Goal: Task Accomplishment & Management: Complete application form

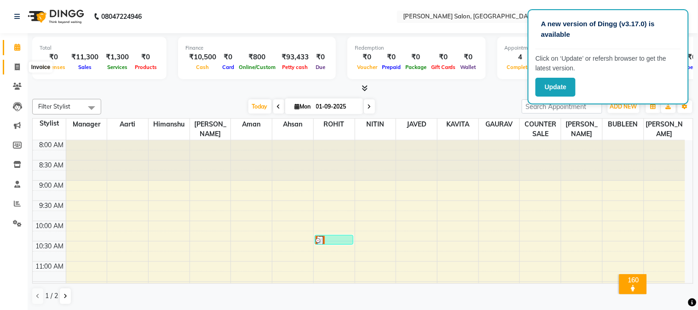
click at [15, 66] on icon at bounding box center [17, 67] width 5 height 7
select select "service"
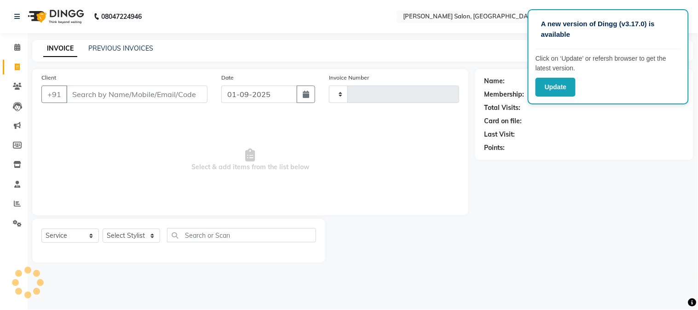
type input "1650"
select select "7672"
click at [88, 89] on input "Client" at bounding box center [136, 94] width 141 height 17
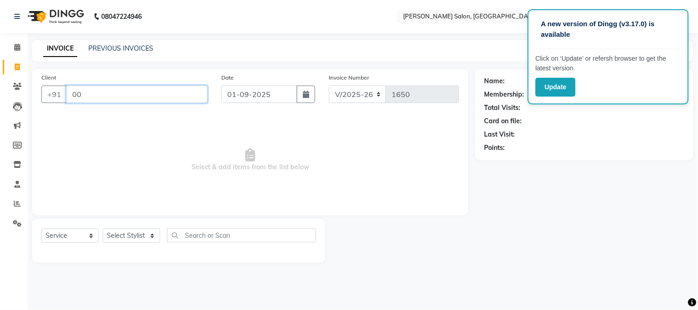
click at [70, 95] on input "00" at bounding box center [136, 94] width 141 height 17
click at [77, 94] on input "00" at bounding box center [136, 94] width 141 height 17
type input "0"
click at [76, 96] on input "0" at bounding box center [136, 94] width 141 height 17
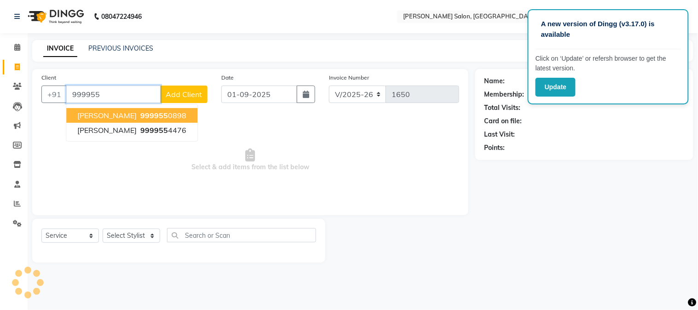
click at [141, 111] on span "999955" at bounding box center [154, 115] width 28 height 9
type input "9999550898"
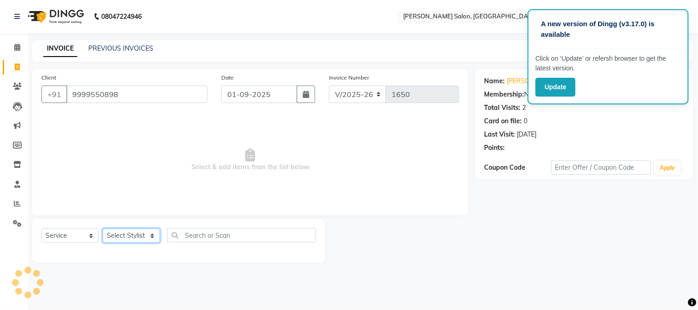
click at [132, 238] on select "Select Stylist Aarti [PERSON_NAME] COUNTER SALE [PERSON_NAME] KAVITA Manager NI…" at bounding box center [132, 236] width 58 height 14
select select "68888"
click at [103, 229] on select "Select Stylist Aarti [PERSON_NAME] COUNTER SALE [PERSON_NAME] KAVITA Manager NI…" at bounding box center [132, 236] width 58 height 14
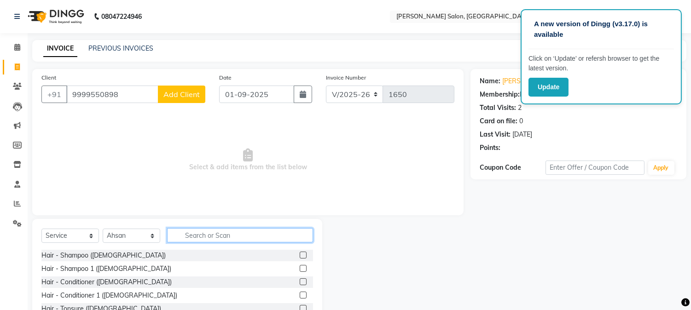
click at [247, 236] on input "text" at bounding box center [240, 235] width 146 height 14
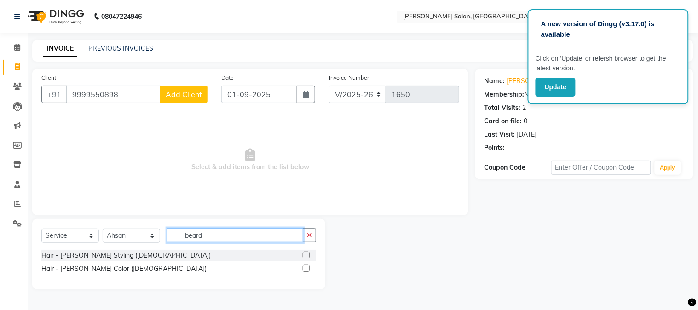
type input "beard"
click at [303, 250] on div at bounding box center [309, 256] width 13 height 12
click at [304, 254] on label at bounding box center [306, 255] width 7 height 7
click at [304, 254] on input "checkbox" at bounding box center [306, 256] width 6 height 6
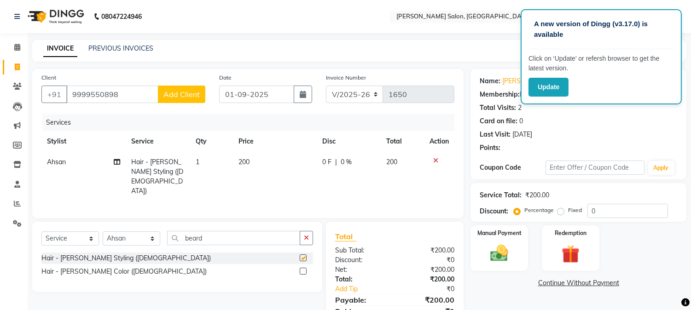
checkbox input "false"
click at [256, 233] on input "beard" at bounding box center [233, 238] width 133 height 14
type input "b"
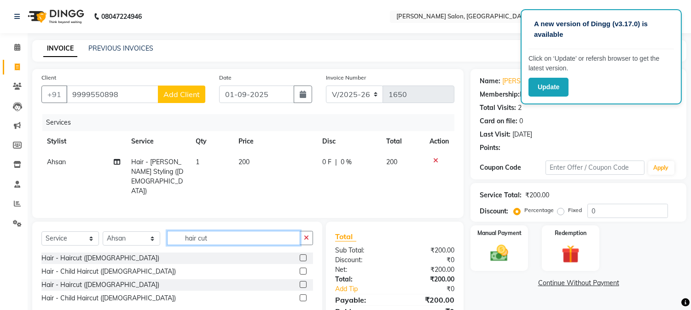
type input "hair cut"
click at [304, 254] on label at bounding box center [303, 257] width 7 height 7
click at [304, 255] on input "checkbox" at bounding box center [303, 258] width 6 height 6
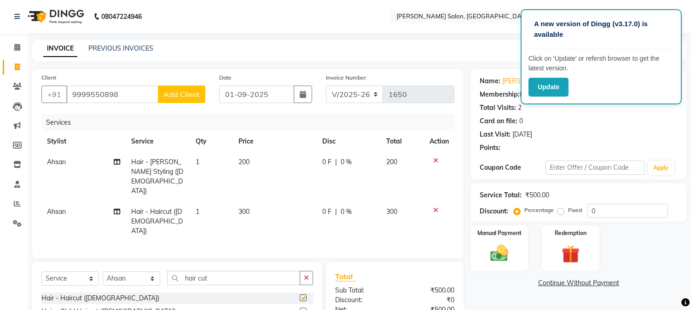
checkbox input "false"
click at [149, 271] on select "Select Stylist Aarti [PERSON_NAME] COUNTER SALE [PERSON_NAME] KAVITA Manager NI…" at bounding box center [132, 278] width 58 height 14
select select "68885"
click at [103, 271] on select "Select Stylist Aarti [PERSON_NAME] COUNTER SALE [PERSON_NAME] KAVITA Manager NI…" at bounding box center [132, 278] width 58 height 14
click at [214, 271] on input "hair cut" at bounding box center [233, 278] width 133 height 14
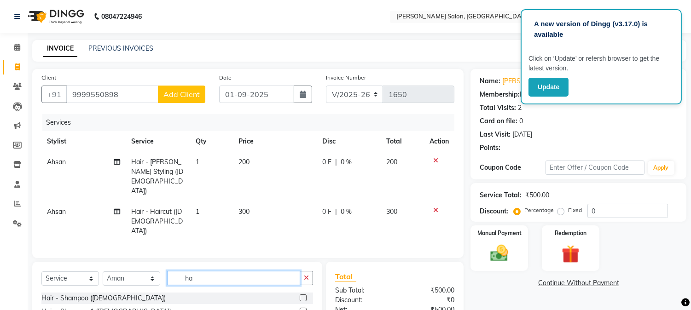
type input "h"
type input "massa"
click at [300, 294] on label at bounding box center [303, 297] width 7 height 7
click at [300, 295] on input "checkbox" at bounding box center [303, 298] width 6 height 6
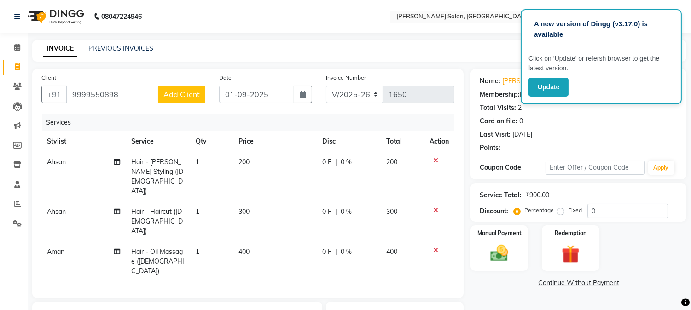
checkbox input "false"
drag, startPoint x: 261, startPoint y: 220, endPoint x: 261, endPoint y: 225, distance: 5.5
click at [261, 242] on td "400" at bounding box center [275, 262] width 84 height 40
select select "68885"
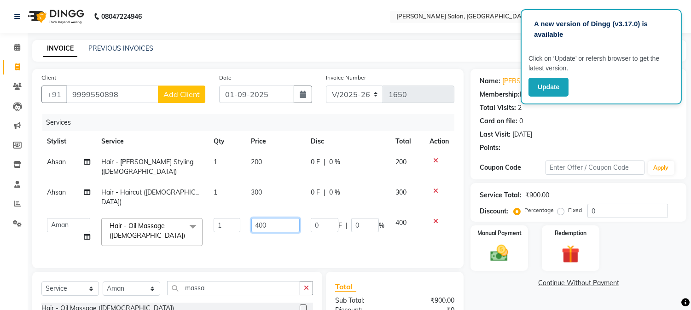
click at [283, 218] on input "400" at bounding box center [275, 225] width 48 height 14
type input "4"
type input "500"
click at [511, 260] on img at bounding box center [499, 254] width 30 height 22
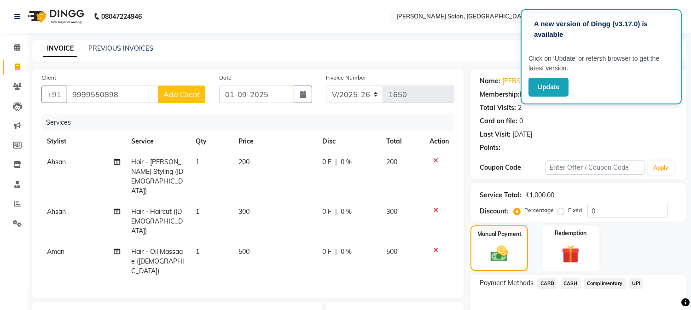
click at [570, 283] on span "CASH" at bounding box center [570, 283] width 20 height 11
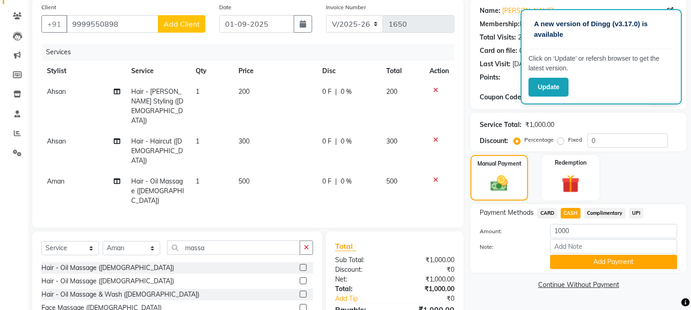
scroll to position [110, 0]
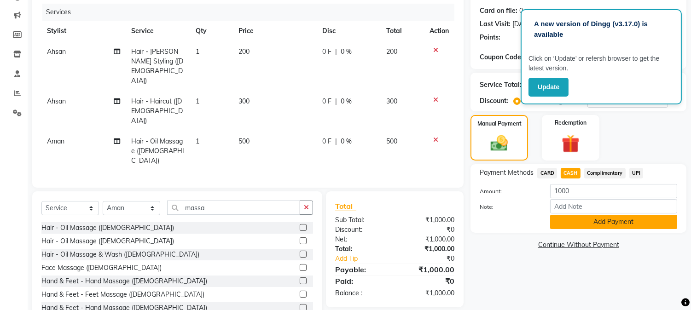
click at [645, 222] on button "Add Payment" at bounding box center [613, 222] width 127 height 14
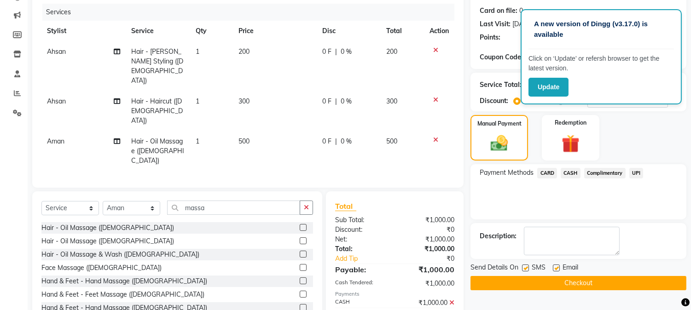
click at [662, 283] on button "Checkout" at bounding box center [578, 283] width 216 height 14
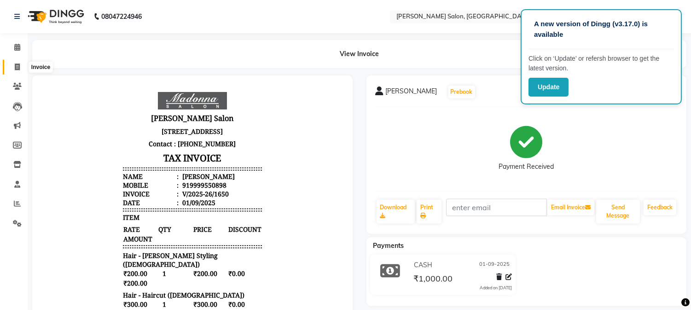
click at [17, 68] on icon at bounding box center [17, 67] width 5 height 7
select select "service"
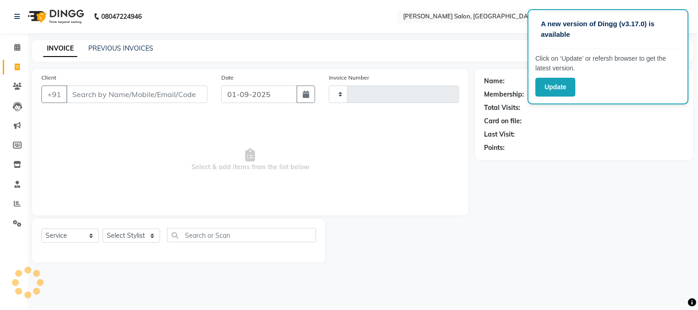
click at [97, 95] on input "Client" at bounding box center [136, 94] width 141 height 17
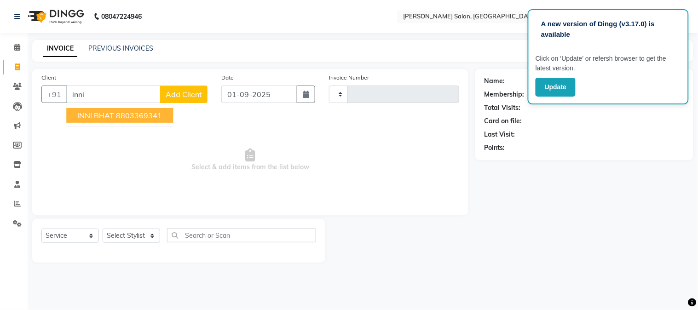
click at [104, 113] on span "INNI BHAT" at bounding box center [95, 115] width 37 height 9
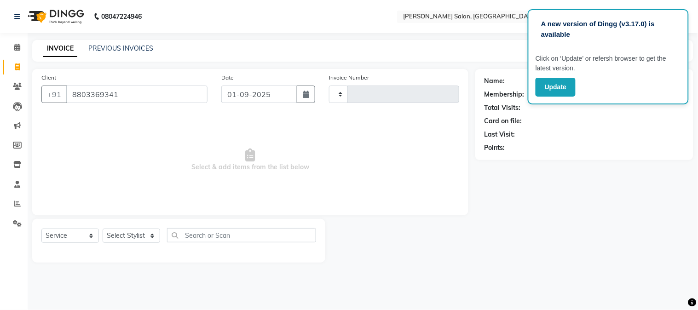
type input "8803369341"
click at [123, 237] on select "Select Stylist" at bounding box center [132, 236] width 58 height 14
click at [128, 234] on select "Select Stylist" at bounding box center [132, 236] width 58 height 14
click at [131, 227] on div "Select Service Product Membership Package Voucher Prepaid Gift Card Select Styl…" at bounding box center [178, 241] width 293 height 44
click at [19, 47] on span at bounding box center [17, 47] width 16 height 11
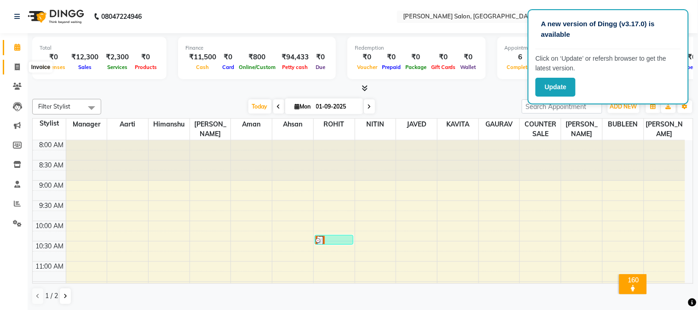
click at [17, 67] on icon at bounding box center [17, 67] width 5 height 7
select select "7672"
select select "service"
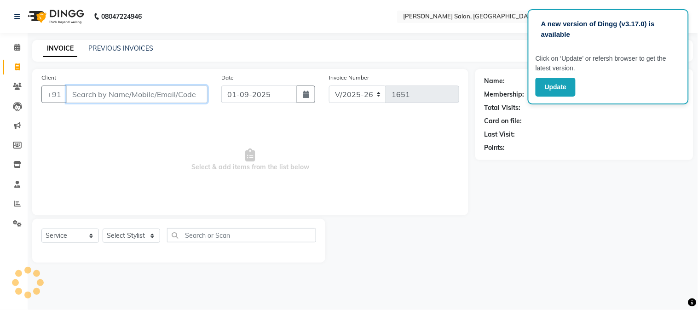
click at [98, 97] on input "Client" at bounding box center [136, 94] width 141 height 17
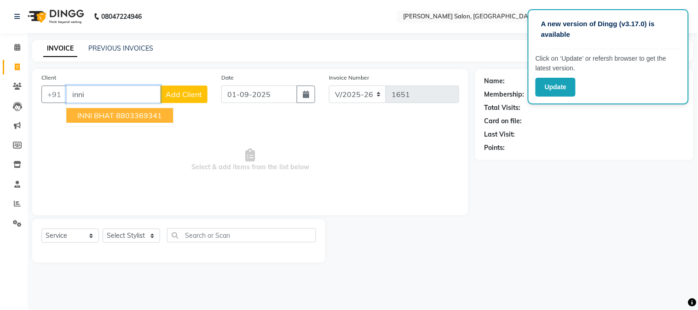
click at [110, 112] on span "INNI BHAT" at bounding box center [95, 115] width 37 height 9
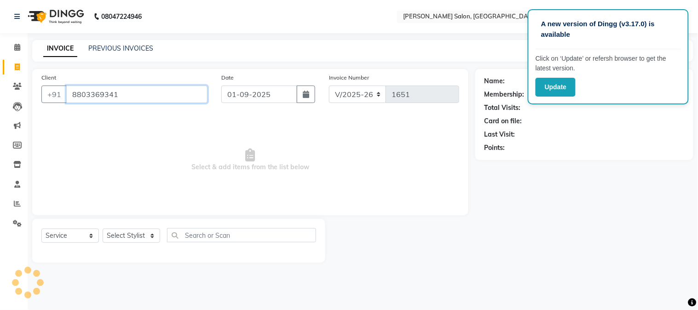
type input "8803369341"
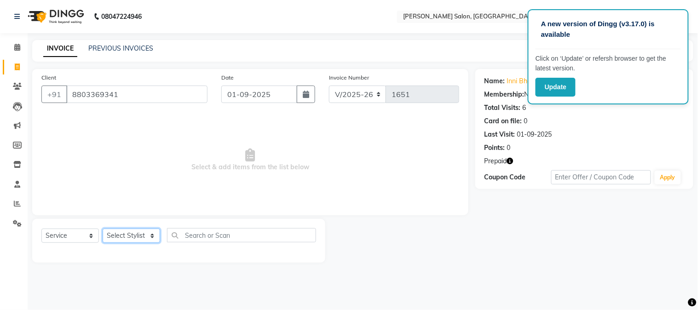
click at [136, 232] on select "Select Stylist Aarti [PERSON_NAME] COUNTER SALE [PERSON_NAME] KAVITA Manager NI…" at bounding box center [132, 236] width 58 height 14
select select "68885"
click at [103, 229] on select "Select Stylist Aarti [PERSON_NAME] COUNTER SALE [PERSON_NAME] KAVITA Manager NI…" at bounding box center [132, 236] width 58 height 14
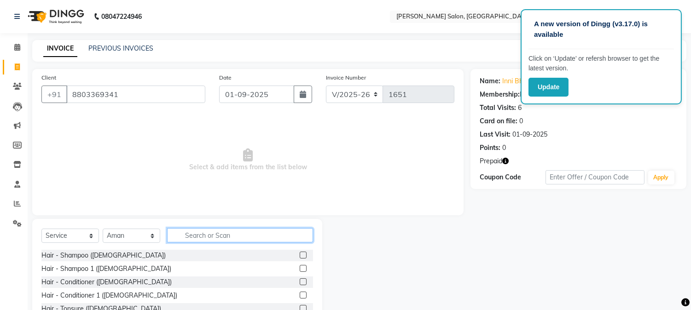
click at [221, 238] on input "text" at bounding box center [240, 235] width 146 height 14
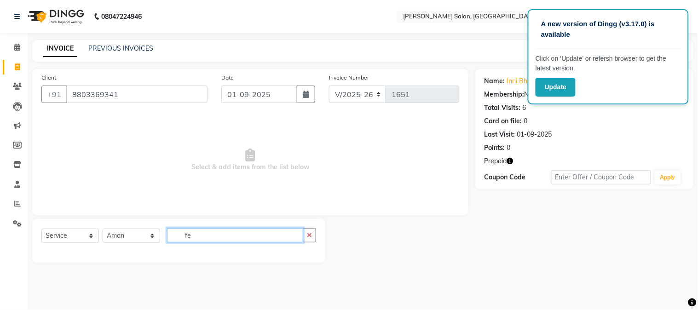
type input "f"
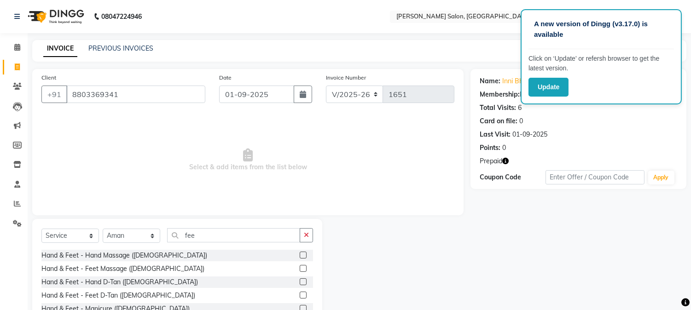
drag, startPoint x: 698, startPoint y: 277, endPoint x: 501, endPoint y: 244, distance: 199.7
click at [500, 242] on div "Name: [PERSON_NAME] Membership: No Active Membership Total Visits: 6 Card on fi…" at bounding box center [581, 212] width 223 height 286
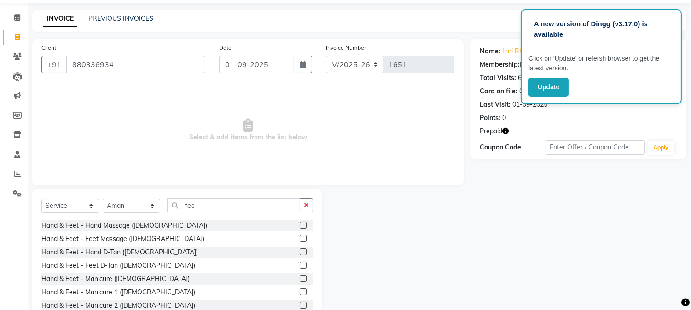
scroll to position [58, 0]
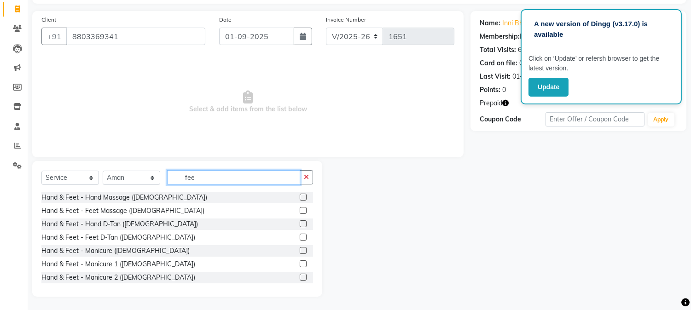
click at [204, 178] on input "fee" at bounding box center [233, 177] width 133 height 14
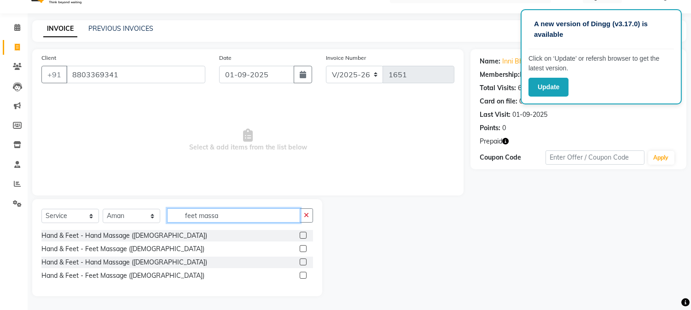
type input "feet massa"
click at [303, 263] on label at bounding box center [303, 262] width 7 height 7
click at [303, 263] on input "checkbox" at bounding box center [303, 263] width 6 height 6
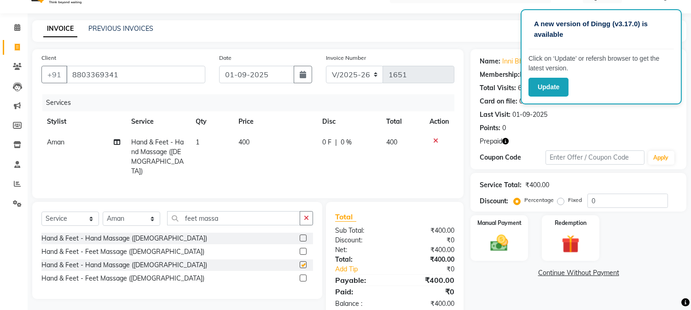
checkbox input "false"
click at [260, 150] on td "400" at bounding box center [275, 157] width 84 height 50
select select "68885"
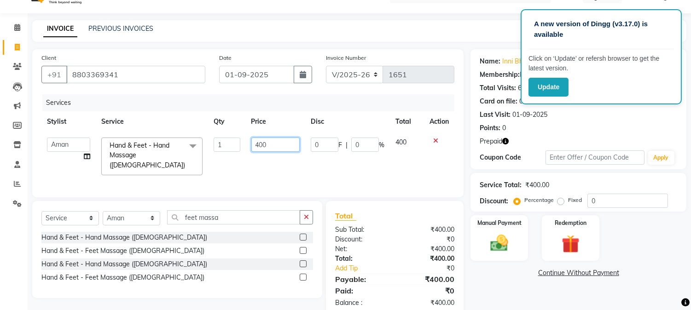
click at [267, 140] on input "400" at bounding box center [275, 145] width 48 height 14
type input "4"
type input "500"
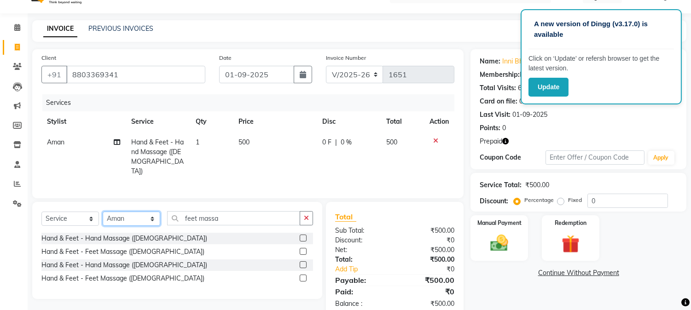
click at [154, 215] on select "Select Stylist Aarti [PERSON_NAME] COUNTER SALE [PERSON_NAME] KAVITA Manager NI…" at bounding box center [132, 219] width 58 height 14
select select "86617"
click at [103, 212] on select "Select Stylist Aarti [PERSON_NAME] COUNTER SALE [PERSON_NAME] KAVITA Manager NI…" at bounding box center [132, 219] width 58 height 14
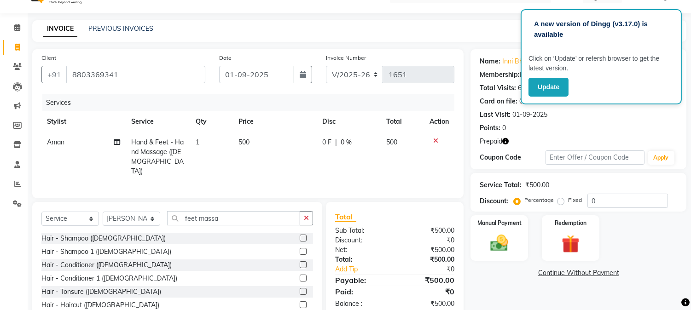
click at [223, 208] on div "Select Service Product Membership Package Voucher Prepaid Gift Card Select Styl…" at bounding box center [177, 270] width 290 height 136
click at [224, 211] on input "feet massa" at bounding box center [233, 218] width 133 height 14
type input "f"
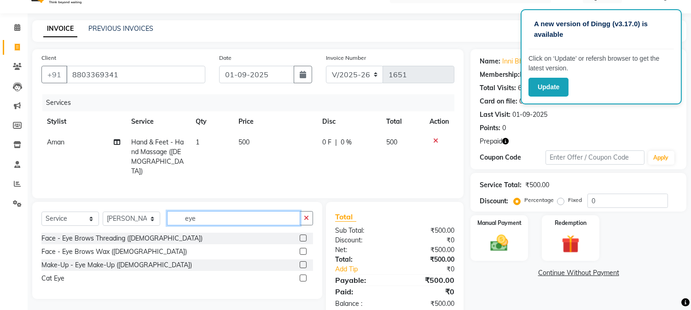
type input "eye"
click at [305, 238] on div at bounding box center [306, 239] width 13 height 12
click at [300, 235] on label at bounding box center [303, 238] width 7 height 7
click at [300, 236] on input "checkbox" at bounding box center [303, 239] width 6 height 6
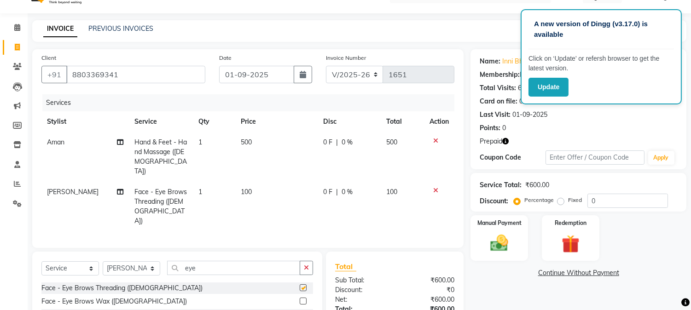
checkbox input "false"
click at [245, 261] on input "eye" at bounding box center [233, 268] width 133 height 14
type input "e"
type input "upp"
click at [304, 284] on label at bounding box center [303, 287] width 7 height 7
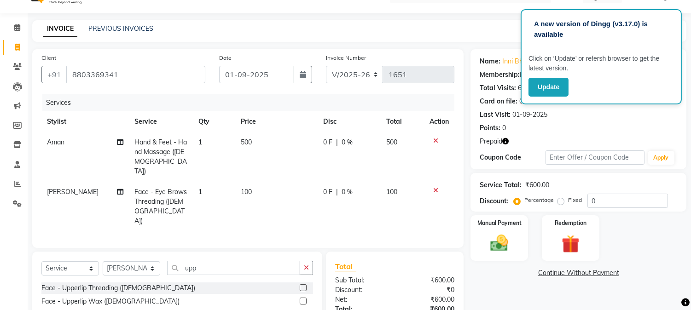
click at [304, 285] on input "checkbox" at bounding box center [303, 288] width 6 height 6
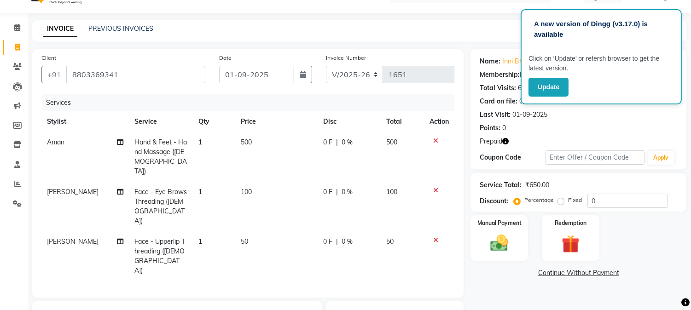
checkbox input "false"
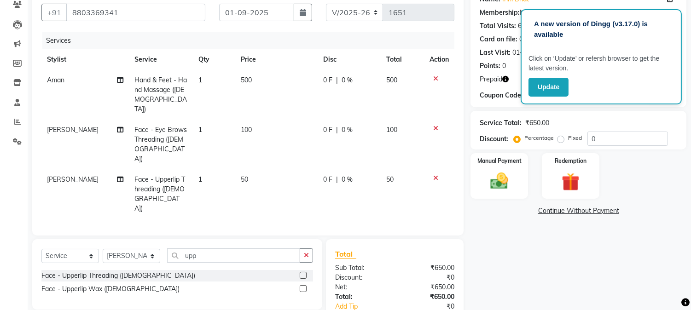
scroll to position [120, 0]
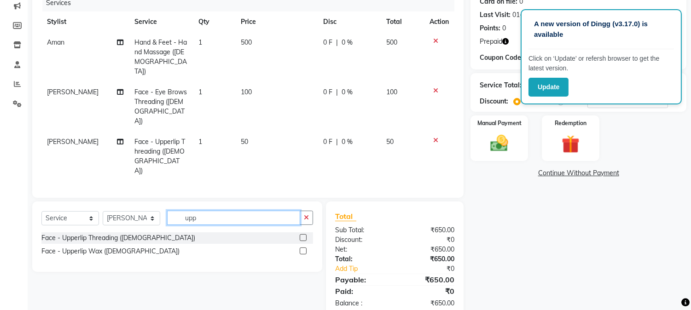
click at [214, 211] on input "upp" at bounding box center [233, 218] width 133 height 14
type input "u"
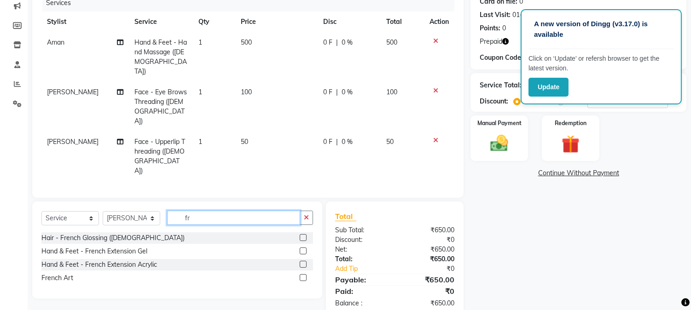
type input "f"
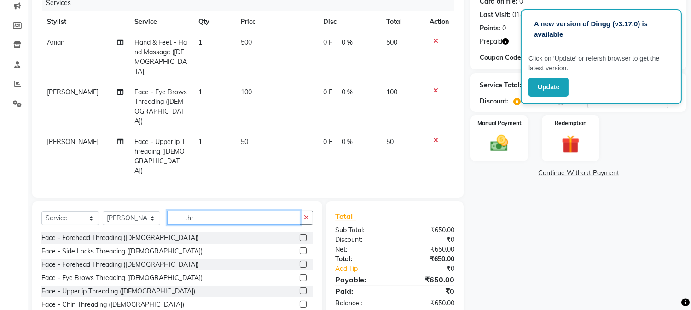
type input "thr"
click at [300, 234] on label at bounding box center [303, 237] width 7 height 7
click at [300, 235] on input "checkbox" at bounding box center [303, 238] width 6 height 6
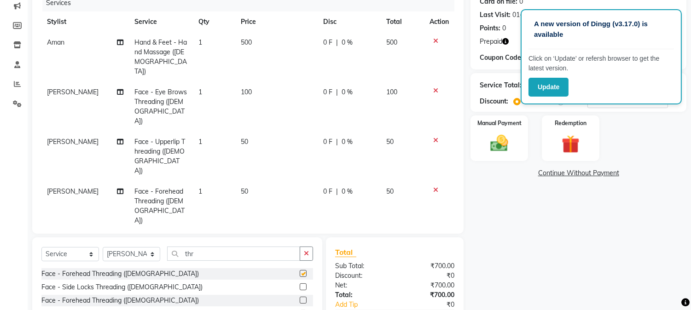
checkbox input "false"
click at [295, 237] on div "Select Service Product Membership Package Voucher Prepaid Gift Card Select Styl…" at bounding box center [177, 305] width 290 height 136
click at [300, 283] on label at bounding box center [303, 286] width 7 height 7
click at [300, 284] on input "checkbox" at bounding box center [303, 287] width 6 height 6
click at [294, 259] on input "thr" at bounding box center [233, 254] width 133 height 14
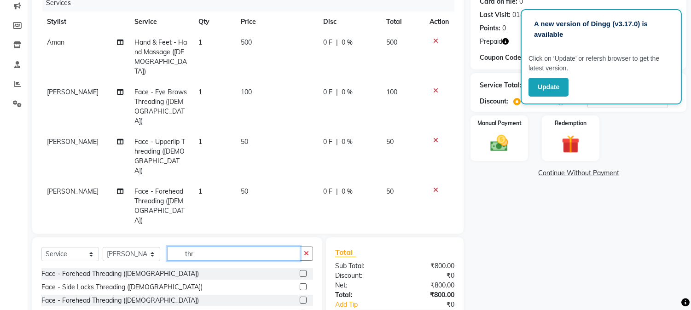
checkbox input "false"
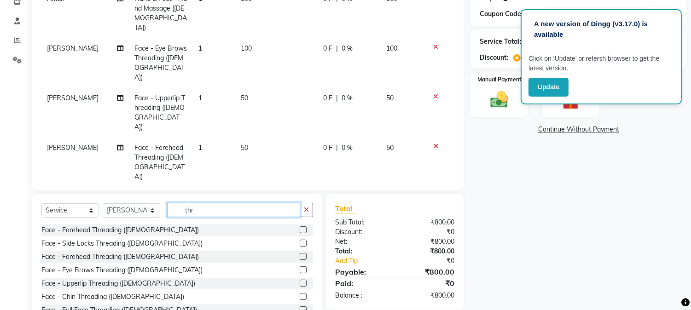
scroll to position [196, 0]
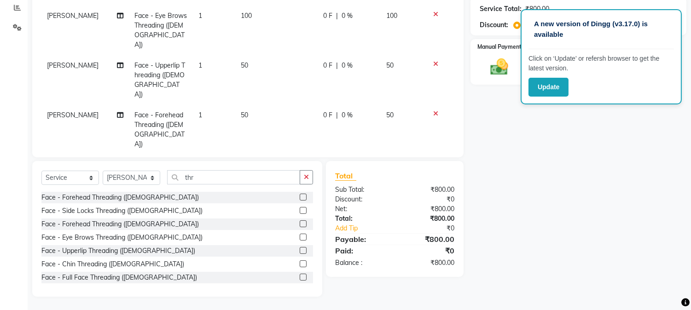
click at [300, 265] on label at bounding box center [303, 263] width 7 height 7
click at [300, 265] on input "checkbox" at bounding box center [303, 264] width 6 height 6
checkbox input "false"
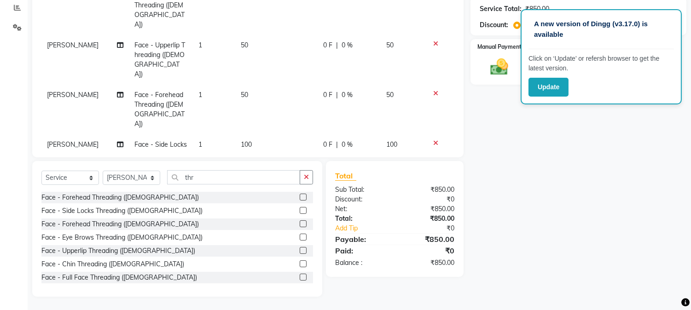
click at [429, 140] on div at bounding box center [438, 143] width 19 height 6
click at [433, 140] on icon at bounding box center [435, 143] width 5 height 6
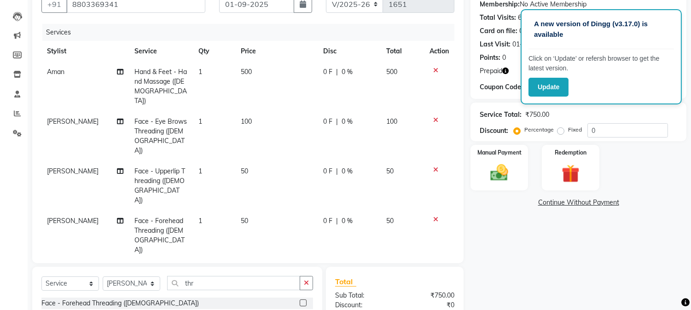
scroll to position [90, 0]
click at [245, 76] on td "500" at bounding box center [276, 87] width 82 height 50
select select "68885"
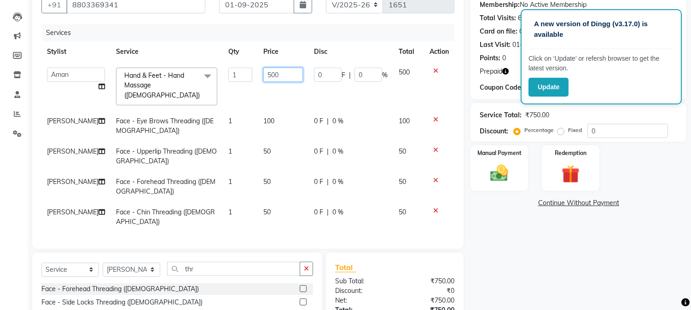
click at [279, 75] on input "500" at bounding box center [283, 75] width 40 height 14
type input "5"
type input "400"
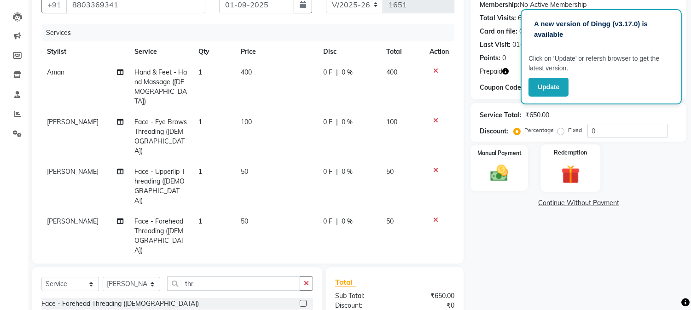
click at [576, 180] on img at bounding box center [570, 174] width 30 height 23
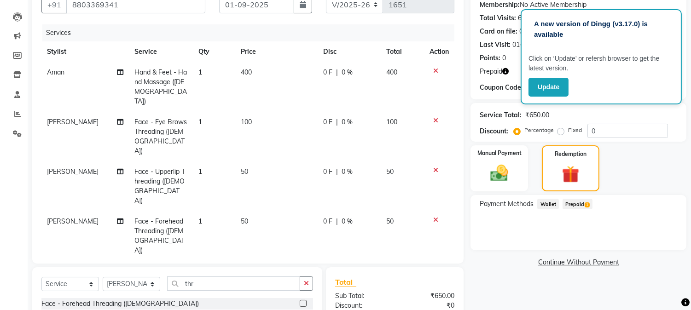
click at [574, 206] on span "Prepaid 1" at bounding box center [577, 204] width 30 height 11
click at [652, 238] on button "Add" at bounding box center [655, 241] width 34 height 16
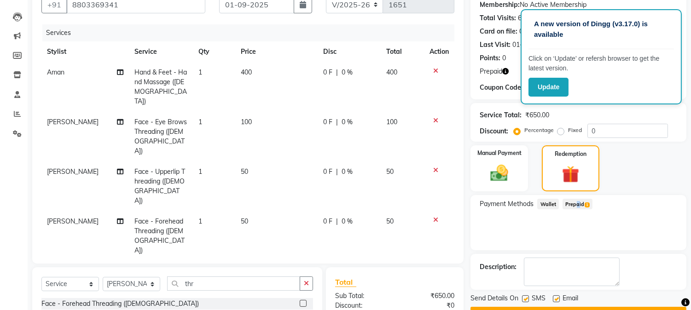
scroll to position [196, 0]
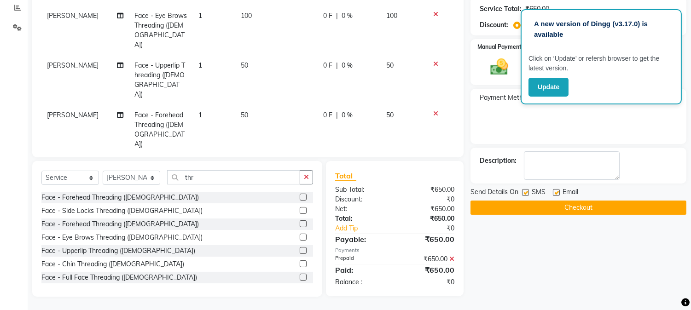
click at [661, 208] on button "Checkout" at bounding box center [578, 208] width 216 height 14
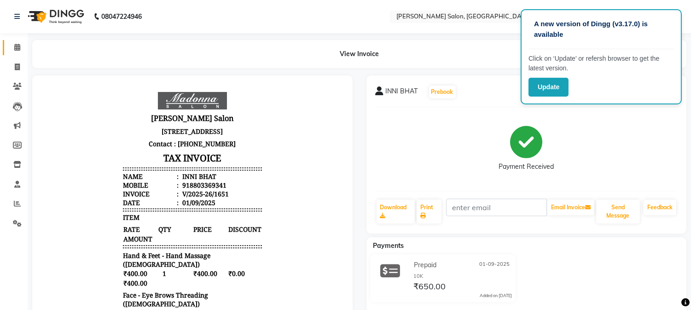
click at [16, 48] on icon at bounding box center [17, 47] width 6 height 7
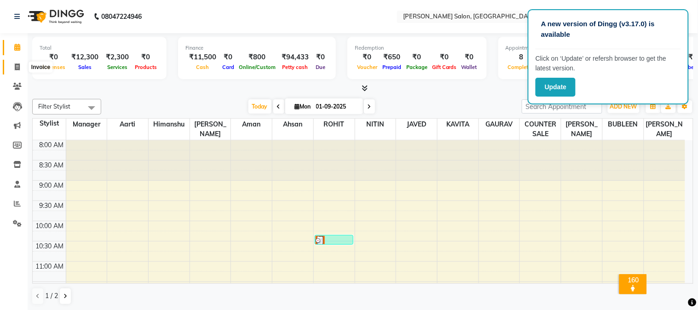
click at [17, 66] on icon at bounding box center [17, 67] width 5 height 7
select select "service"
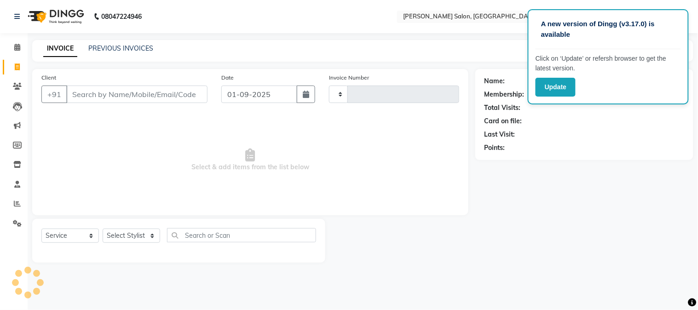
type input "1652"
select select "7672"
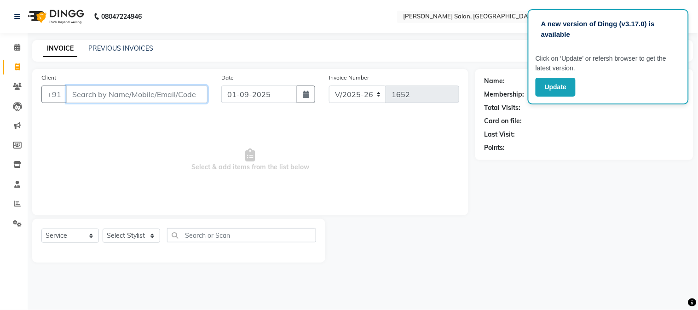
click at [93, 99] on input "Client" at bounding box center [136, 94] width 141 height 17
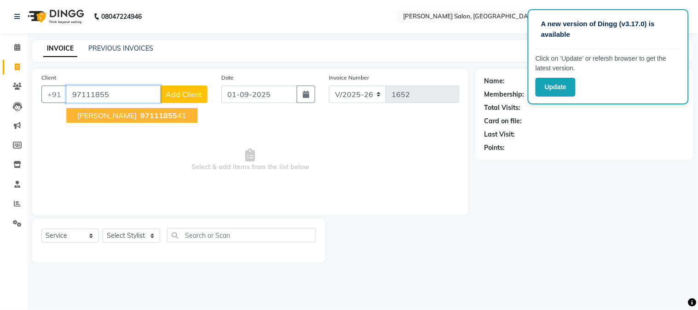
click at [147, 114] on span "97111855" at bounding box center [158, 115] width 37 height 9
type input "9711185541"
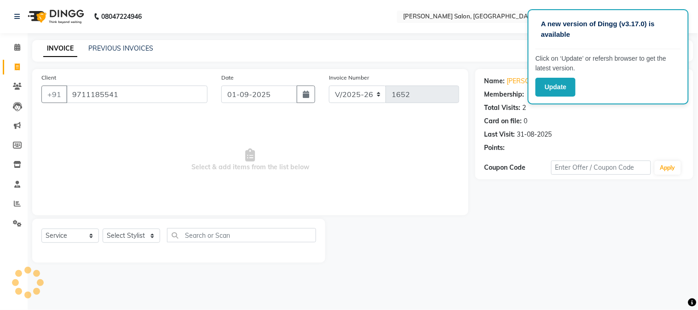
select select "1: Object"
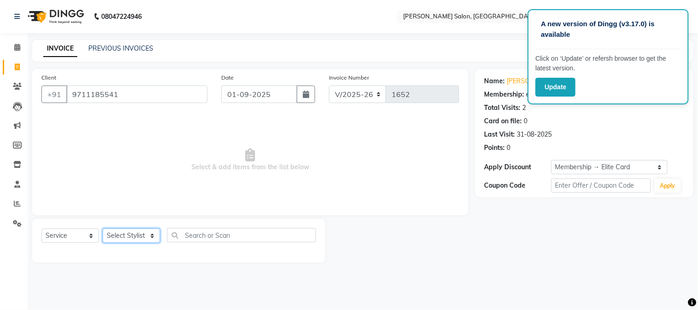
click at [129, 237] on select "Select Stylist Aarti [PERSON_NAME] COUNTER SALE [PERSON_NAME] KAVITA Manager NI…" at bounding box center [132, 236] width 58 height 14
select select "90314"
click at [103, 229] on select "Select Stylist Aarti [PERSON_NAME] COUNTER SALE [PERSON_NAME] KAVITA Manager NI…" at bounding box center [132, 236] width 58 height 14
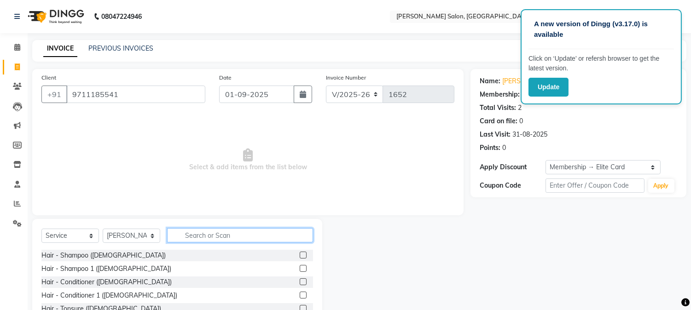
click at [209, 234] on input "text" at bounding box center [240, 235] width 146 height 14
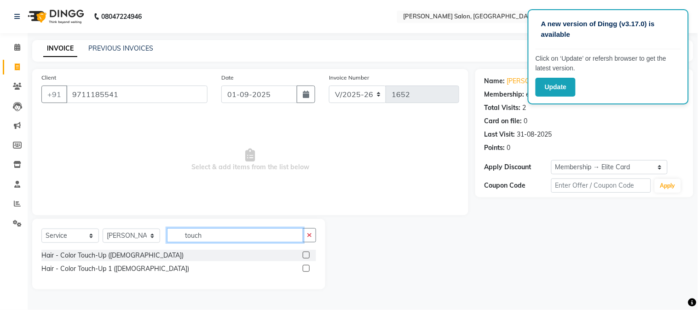
type input "touch"
click at [306, 269] on label at bounding box center [306, 268] width 7 height 7
click at [306, 269] on input "checkbox" at bounding box center [306, 269] width 6 height 6
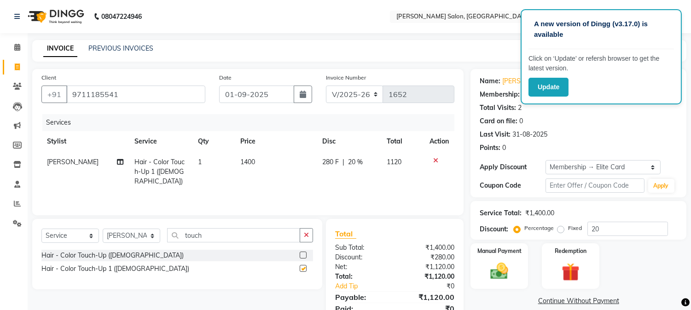
checkbox input "false"
click at [148, 237] on select "Select Stylist Aarti [PERSON_NAME] COUNTER SALE [PERSON_NAME] KAVITA Manager NI…" at bounding box center [132, 236] width 58 height 14
select select "80129"
click at [103, 229] on select "Select Stylist Aarti [PERSON_NAME] COUNTER SALE [PERSON_NAME] KAVITA Manager NI…" at bounding box center [132, 236] width 58 height 14
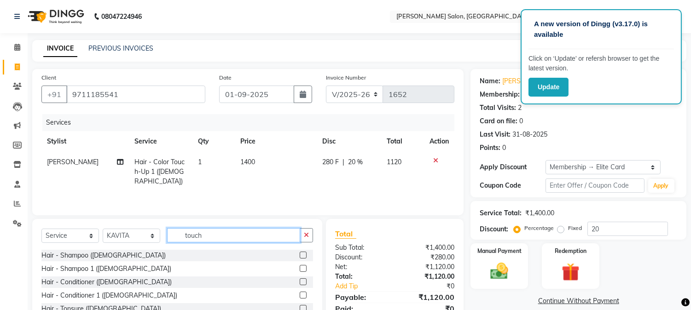
click at [207, 237] on input "touch" at bounding box center [233, 235] width 133 height 14
type input "t"
type input "arm wax"
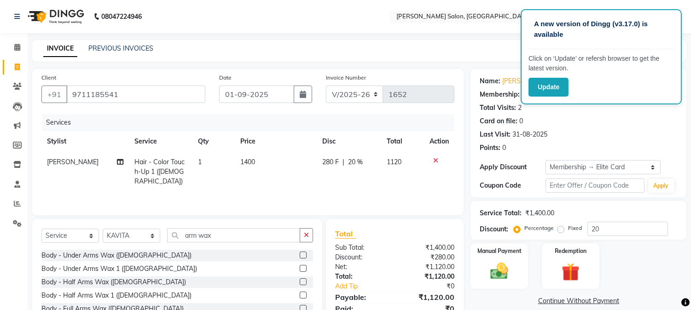
click at [302, 307] on label at bounding box center [303, 308] width 7 height 7
click at [302, 307] on input "checkbox" at bounding box center [303, 309] width 6 height 6
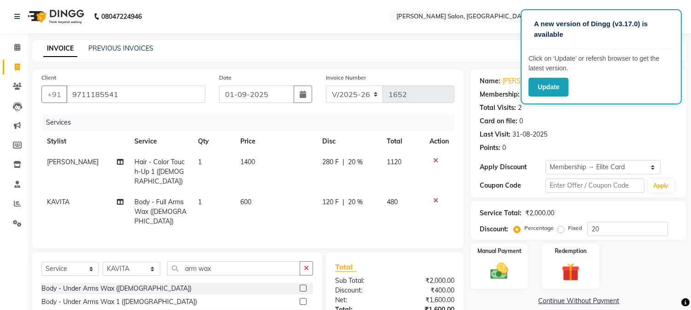
checkbox input "false"
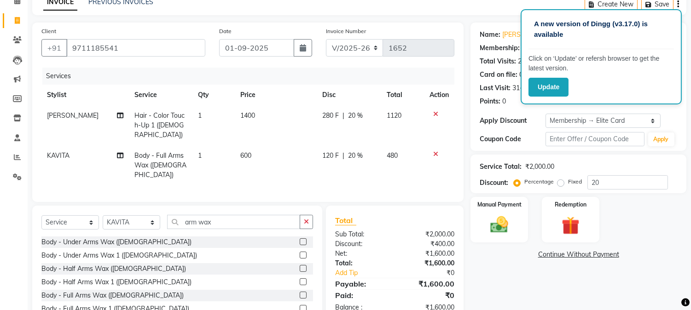
scroll to position [68, 0]
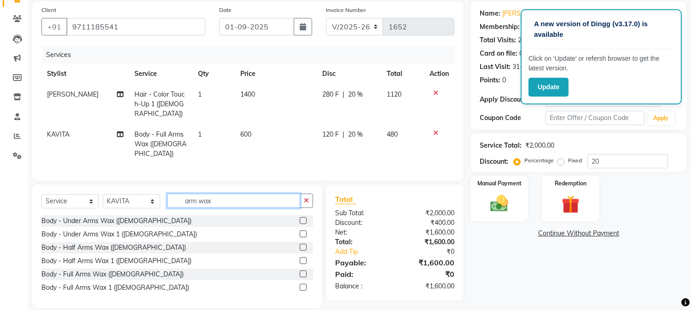
click at [215, 194] on input "arm wax" at bounding box center [233, 201] width 133 height 14
type input "a"
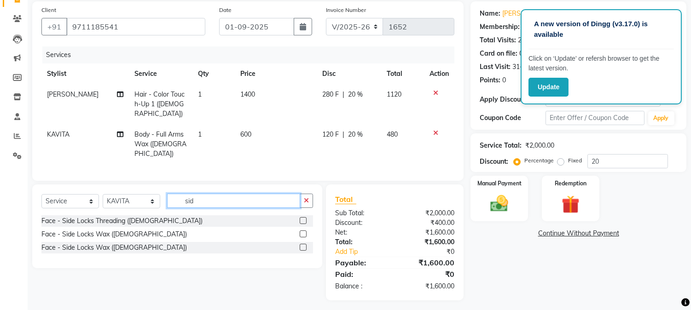
scroll to position [60, 0]
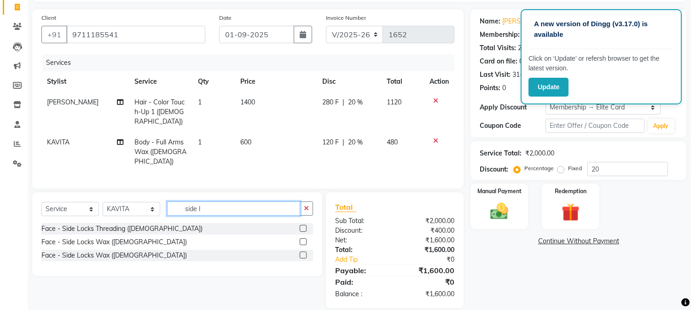
type input "side l"
click at [302, 252] on label at bounding box center [303, 255] width 7 height 7
click at [302, 253] on input "checkbox" at bounding box center [303, 256] width 6 height 6
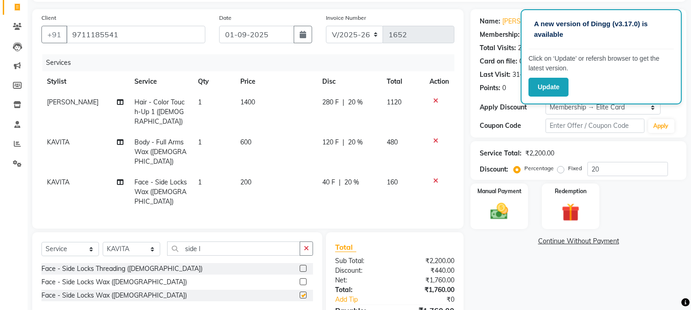
checkbox input "false"
click at [213, 242] on input "side l" at bounding box center [233, 249] width 133 height 14
type input "s"
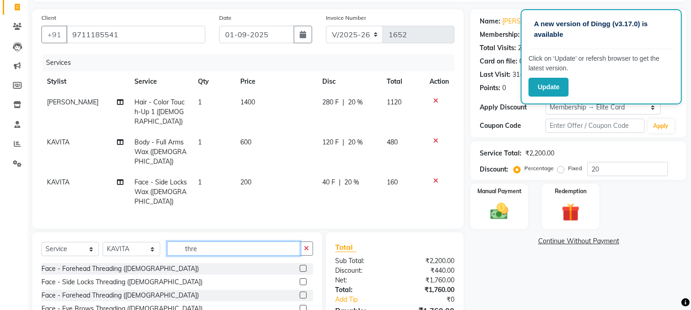
type input "thre"
click at [300, 305] on label at bounding box center [303, 308] width 7 height 7
click at [300, 306] on input "checkbox" at bounding box center [303, 309] width 6 height 6
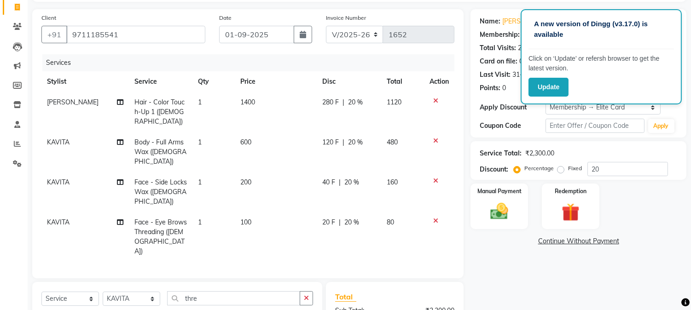
checkbox input "false"
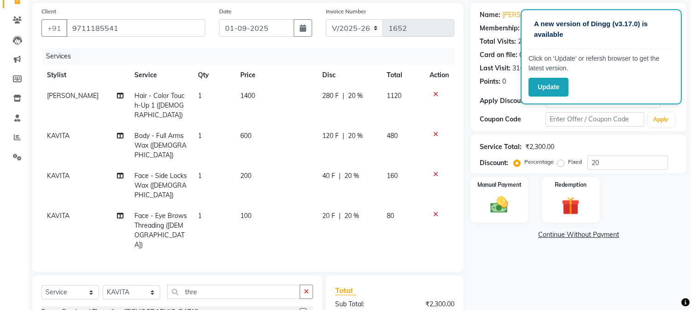
scroll to position [150, 0]
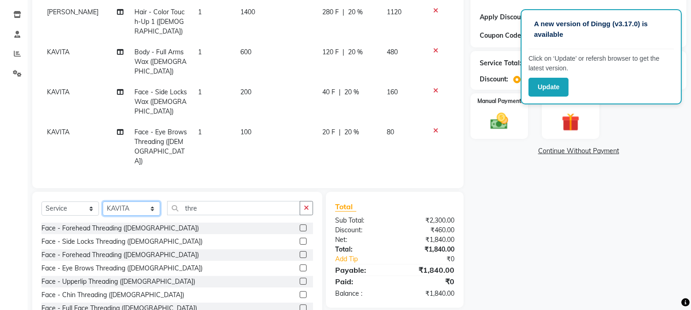
click at [150, 202] on select "Select Stylist Aarti [PERSON_NAME] COUNTER SALE [PERSON_NAME] KAVITA Manager NI…" at bounding box center [132, 209] width 58 height 14
select select "86617"
click at [103, 202] on select "Select Stylist Aarti [PERSON_NAME] COUNTER SALE [PERSON_NAME] KAVITA Manager NI…" at bounding box center [132, 209] width 58 height 14
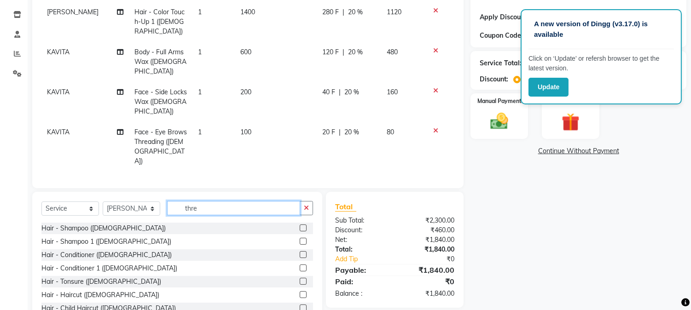
click at [231, 201] on input "thre" at bounding box center [233, 208] width 133 height 14
type input "thr"
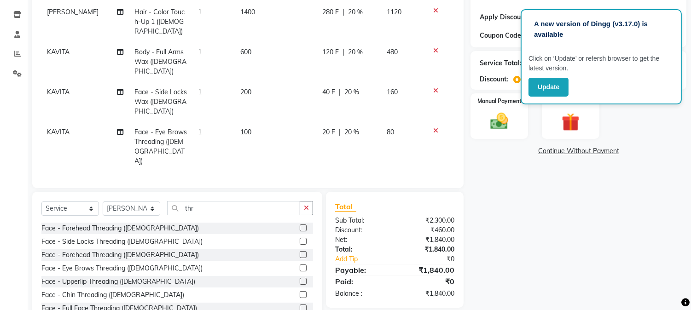
click at [300, 265] on label at bounding box center [303, 268] width 7 height 7
click at [300, 266] on input "checkbox" at bounding box center [303, 269] width 6 height 6
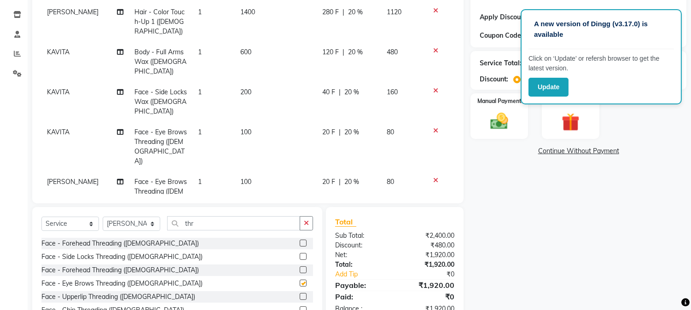
checkbox input "false"
click at [300, 293] on label at bounding box center [303, 296] width 7 height 7
click at [300, 294] on input "checkbox" at bounding box center [303, 297] width 6 height 6
checkbox input "false"
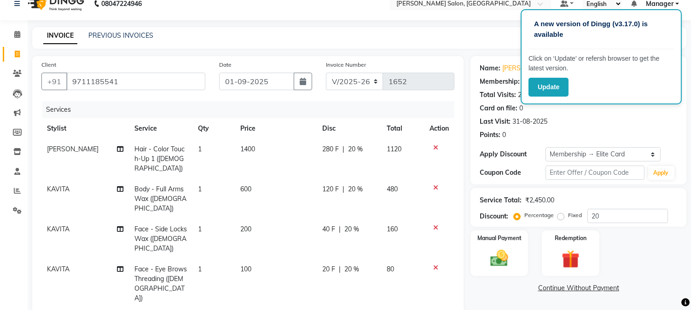
scroll to position [0, 0]
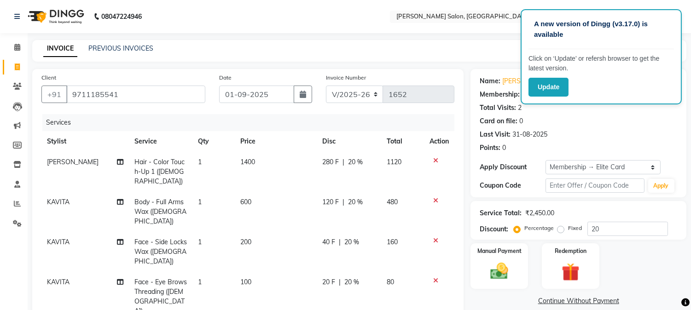
click at [256, 195] on td "600" at bounding box center [276, 212] width 82 height 40
select select "80129"
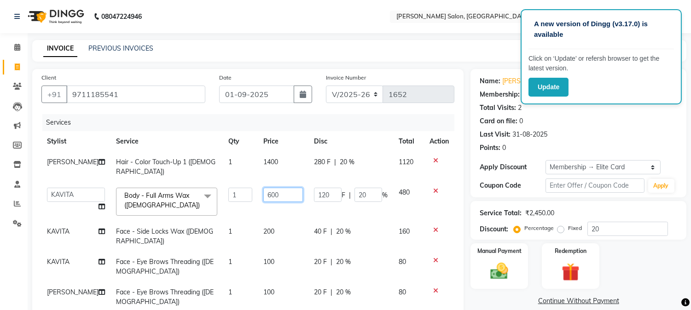
click at [276, 188] on input "600" at bounding box center [283, 195] width 40 height 14
type input "6"
type input "700"
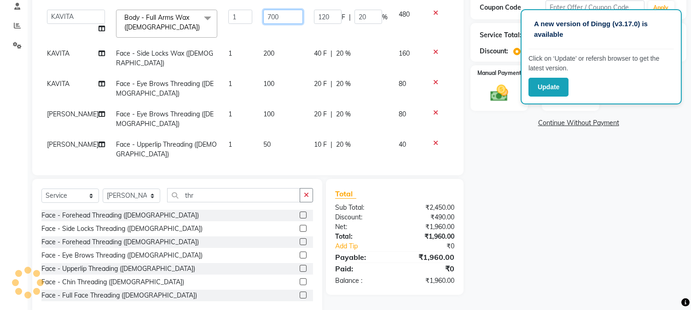
scroll to position [191, 0]
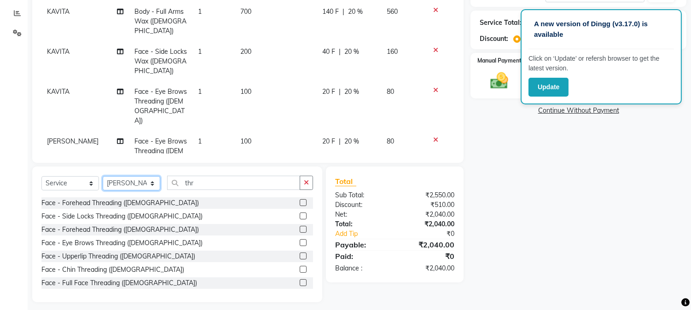
click at [145, 177] on select "Select Stylist Aarti [PERSON_NAME] COUNTER SALE [PERSON_NAME] KAVITA Manager NI…" at bounding box center [132, 183] width 58 height 14
select select "80129"
click at [103, 176] on select "Select Stylist Aarti [PERSON_NAME] COUNTER SALE [PERSON_NAME] KAVITA Manager NI…" at bounding box center [132, 183] width 58 height 14
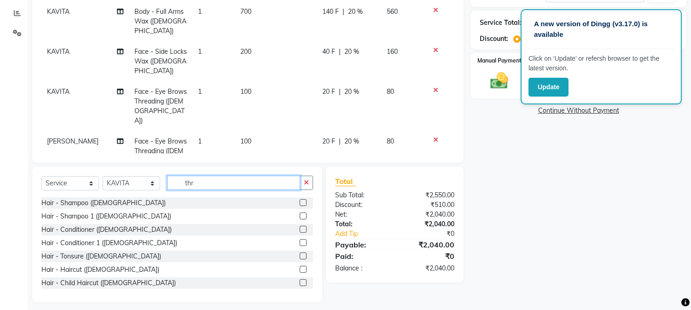
click at [204, 186] on input "thr" at bounding box center [233, 183] width 133 height 14
type input "t"
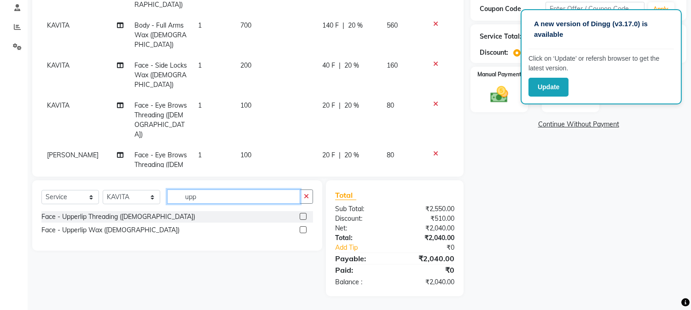
type input "upp"
click at [303, 215] on label at bounding box center [303, 216] width 7 height 7
click at [303, 215] on input "checkbox" at bounding box center [303, 217] width 6 height 6
checkbox input "false"
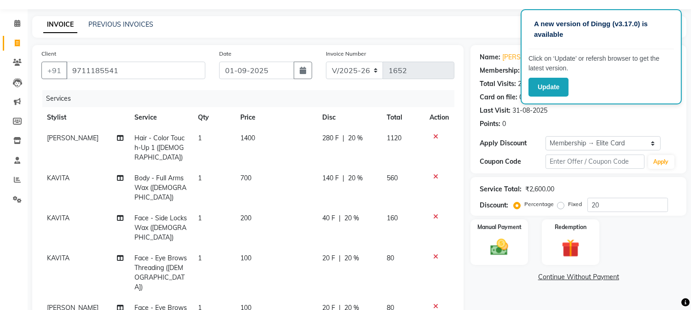
scroll to position [0, 0]
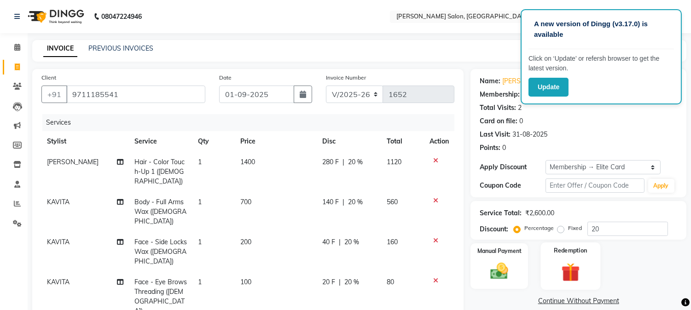
click at [573, 259] on div "Redemption" at bounding box center [570, 266] width 60 height 47
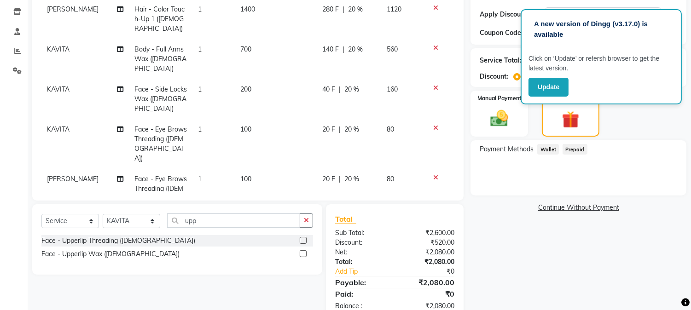
scroll to position [177, 0]
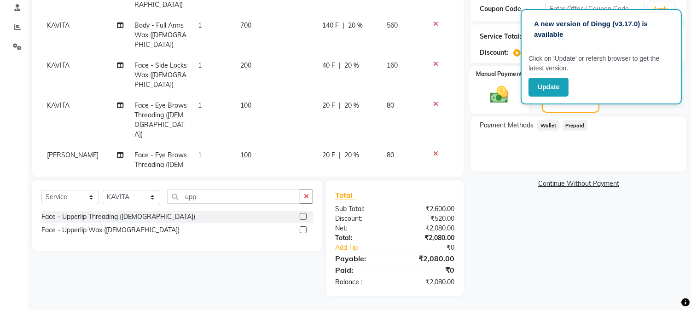
click at [510, 97] on img at bounding box center [499, 95] width 30 height 22
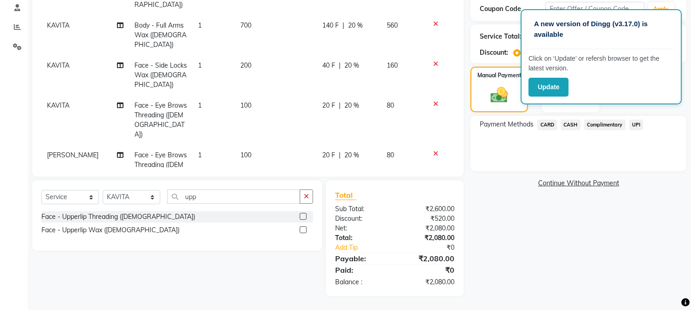
click at [569, 121] on span "CASH" at bounding box center [570, 125] width 20 height 11
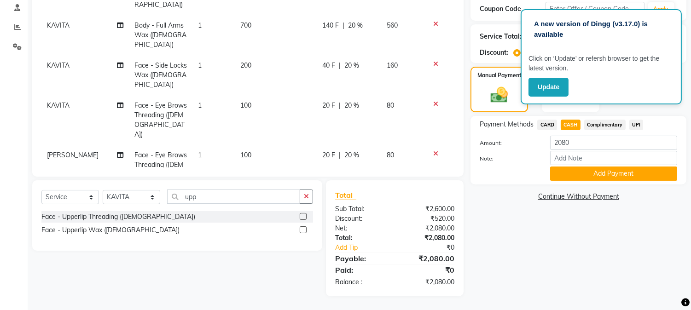
click at [591, 171] on button "Add Payment" at bounding box center [613, 174] width 127 height 14
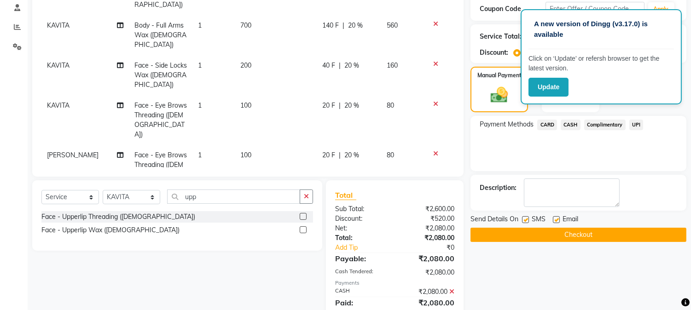
click at [607, 231] on button "Checkout" at bounding box center [578, 235] width 216 height 14
